Goal: Answer question/provide support: Answer question/provide support

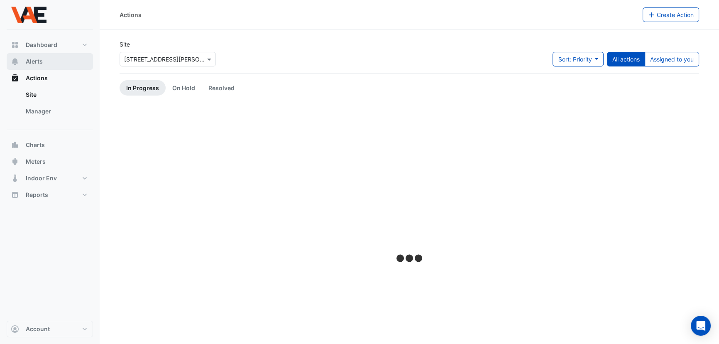
click at [31, 62] on span "Alerts" at bounding box center [34, 61] width 17 height 8
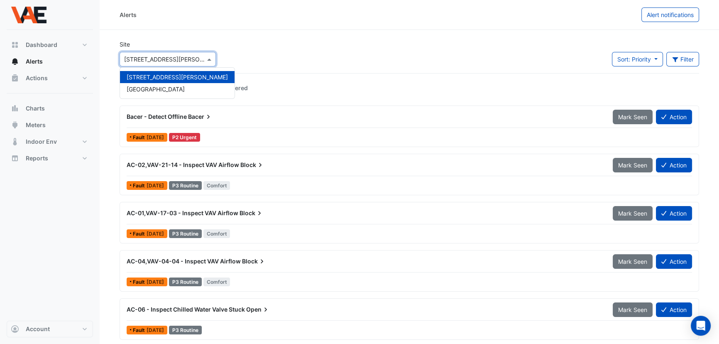
click at [182, 57] on input "text" at bounding box center [159, 59] width 71 height 9
click at [170, 87] on span "[GEOGRAPHIC_DATA]" at bounding box center [156, 89] width 58 height 7
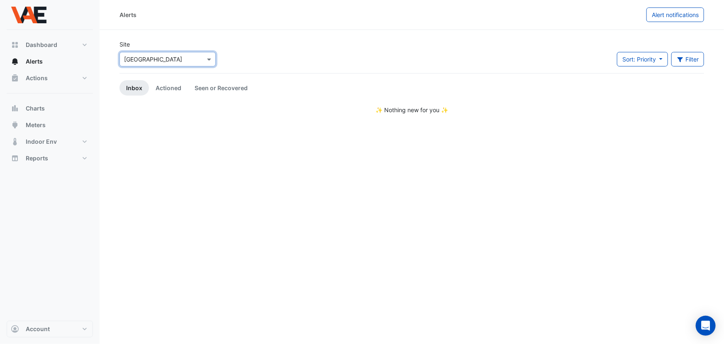
click at [194, 61] on input "text" at bounding box center [159, 59] width 71 height 9
click at [180, 88] on span "[GEOGRAPHIC_DATA]" at bounding box center [156, 89] width 58 height 7
click at [34, 61] on span "Alerts" at bounding box center [34, 61] width 17 height 8
click at [46, 77] on span "Actions" at bounding box center [37, 78] width 22 height 8
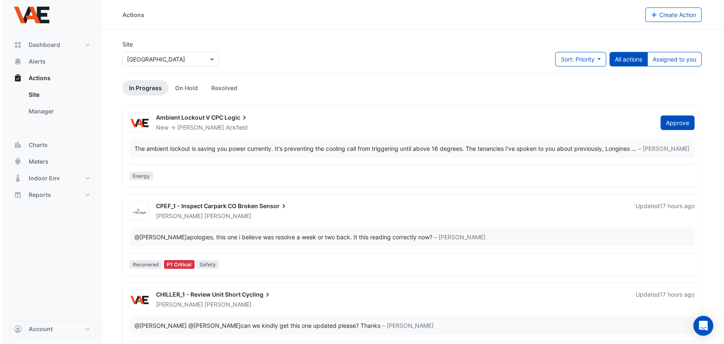
scroll to position [151, 0]
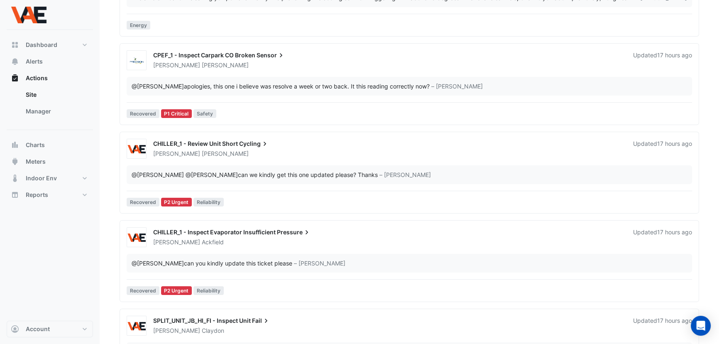
click at [238, 142] on div "CHILLER_1 - Review Unit Short Cycling" at bounding box center [388, 144] width 470 height 10
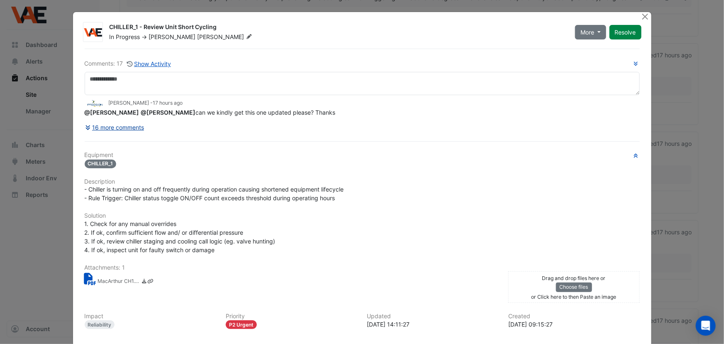
click at [120, 125] on button "16 more comments" at bounding box center [115, 127] width 60 height 15
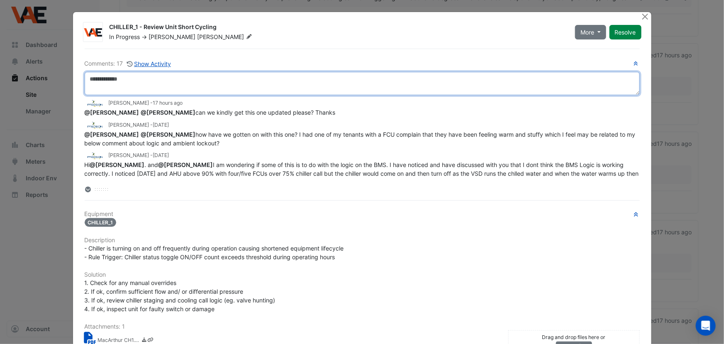
click at [191, 84] on textarea at bounding box center [362, 83] width 555 height 23
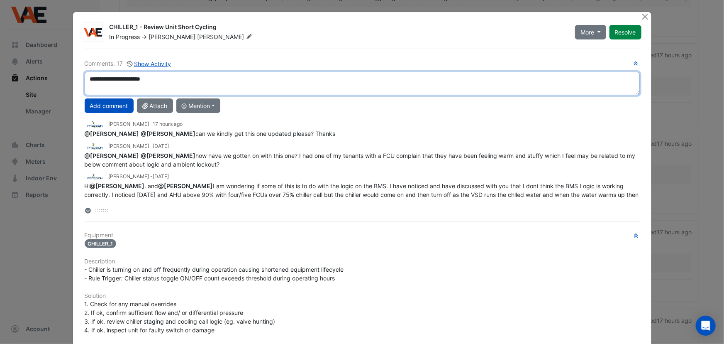
click at [201, 84] on textarea "**********" at bounding box center [362, 83] width 555 height 23
type textarea "**********"
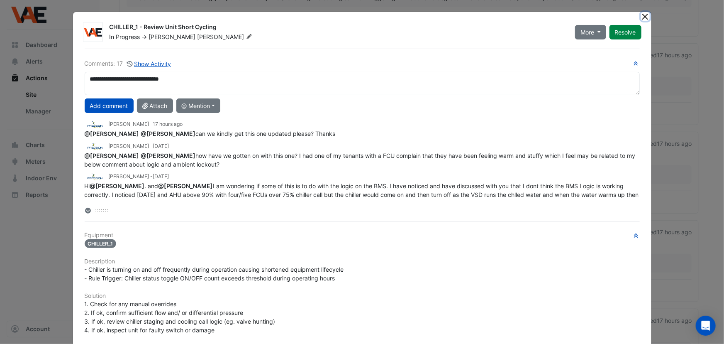
click at [642, 17] on button "Close" at bounding box center [645, 16] width 9 height 9
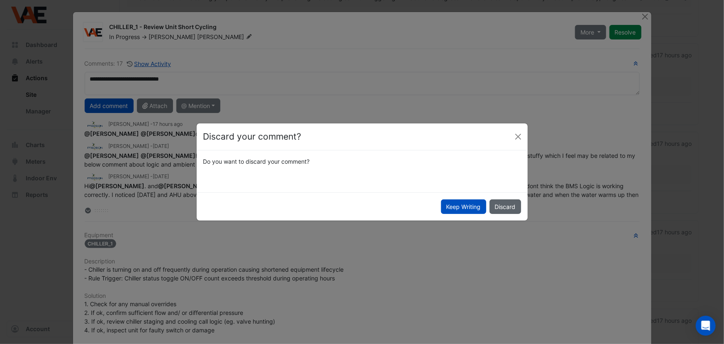
click at [508, 205] on button "Discard" at bounding box center [506, 206] width 32 height 15
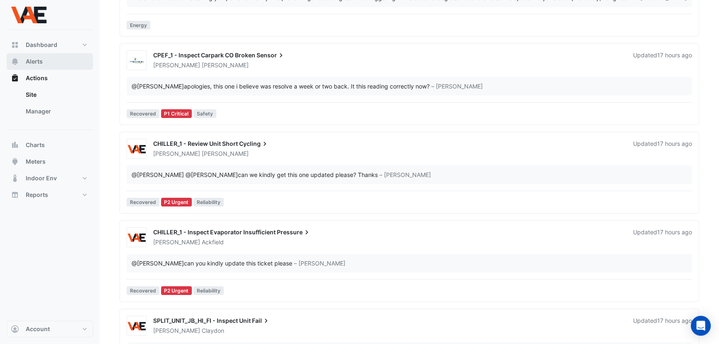
click at [30, 65] on span "Alerts" at bounding box center [34, 61] width 17 height 8
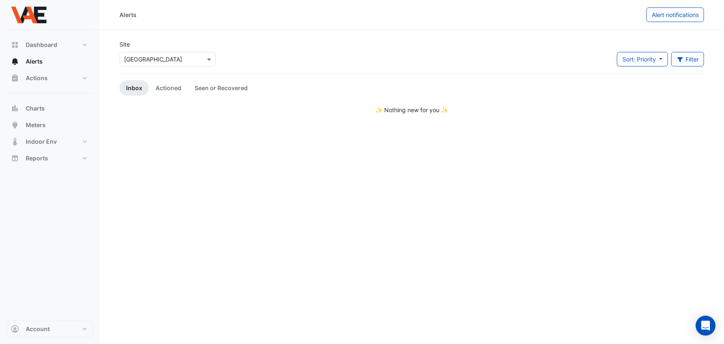
click at [29, 86] on div "Actions Site Manager" at bounding box center [50, 82] width 86 height 24
click at [37, 74] on span "Actions" at bounding box center [37, 78] width 22 height 8
